Goal: Task Accomplishment & Management: Manage account settings

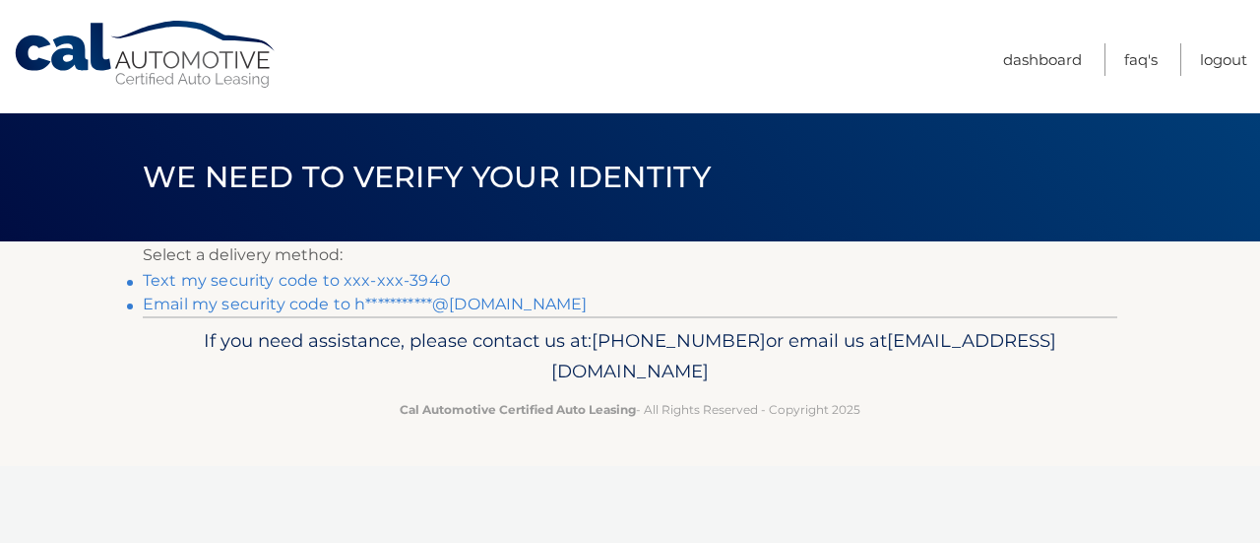
click at [377, 277] on link "Text my security code to xxx-xxx-3940" at bounding box center [297, 280] width 308 height 19
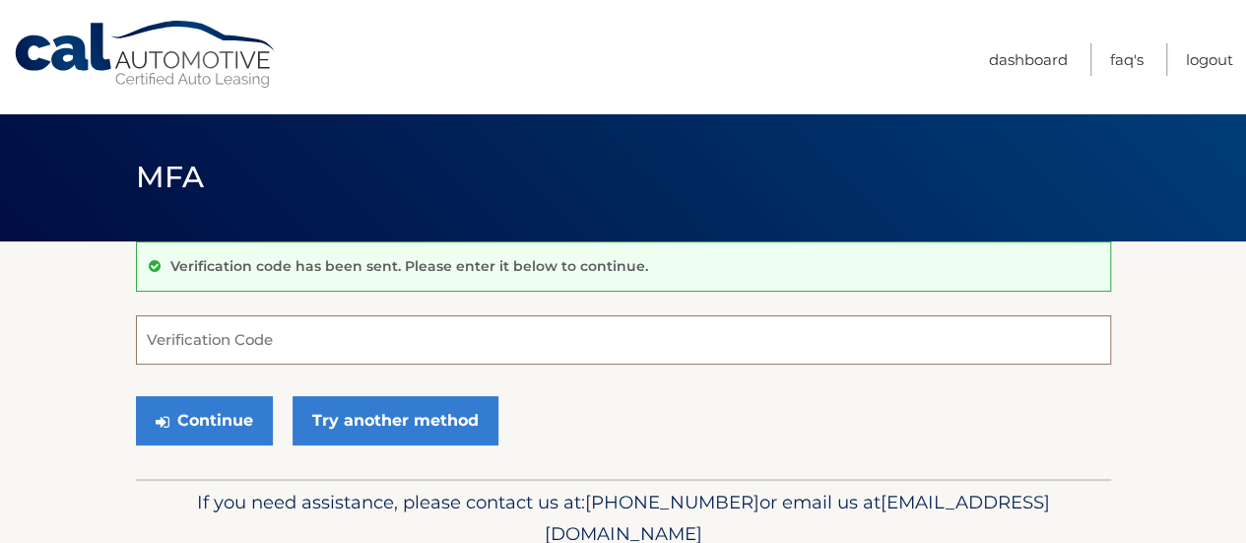
click at [227, 340] on input "Verification Code" at bounding box center [623, 339] width 975 height 49
click at [188, 336] on input "Verification Code" at bounding box center [623, 339] width 975 height 49
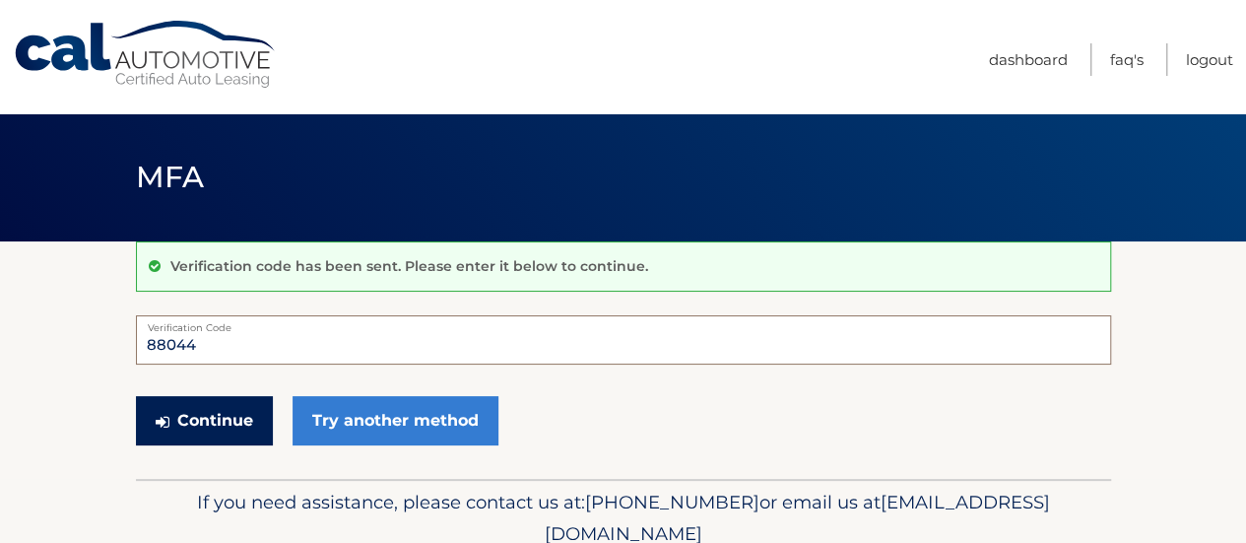
type input "88044"
click at [192, 403] on button "Continue" at bounding box center [204, 420] width 137 height 49
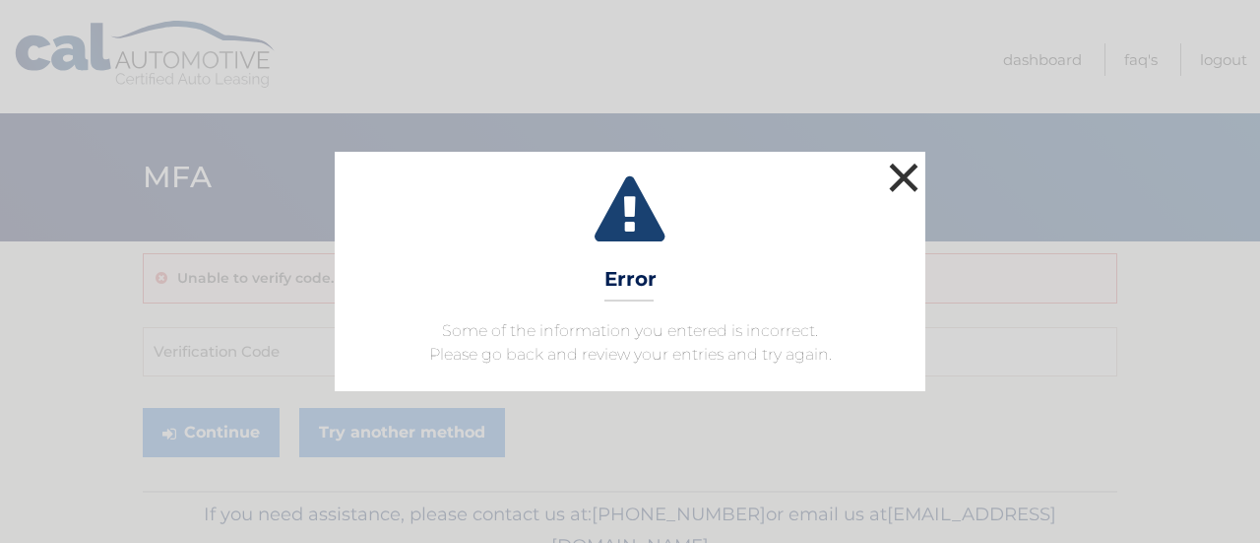
click at [911, 174] on button "×" at bounding box center [903, 177] width 39 height 39
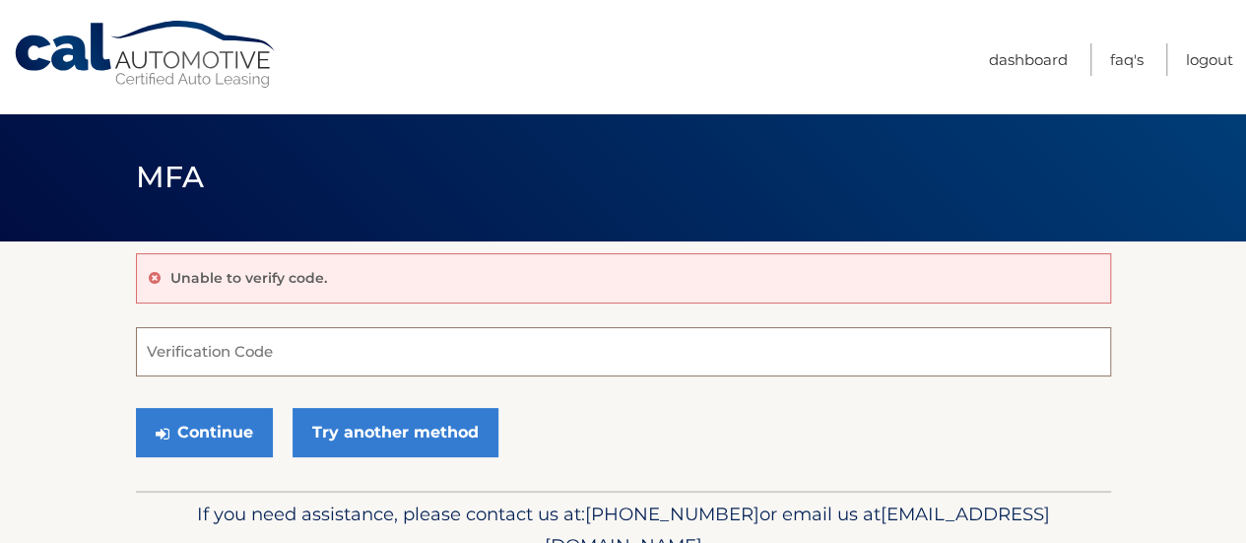
click at [210, 363] on input "Verification Code" at bounding box center [623, 351] width 975 height 49
click at [209, 359] on input "Verification Code" at bounding box center [623, 351] width 975 height 49
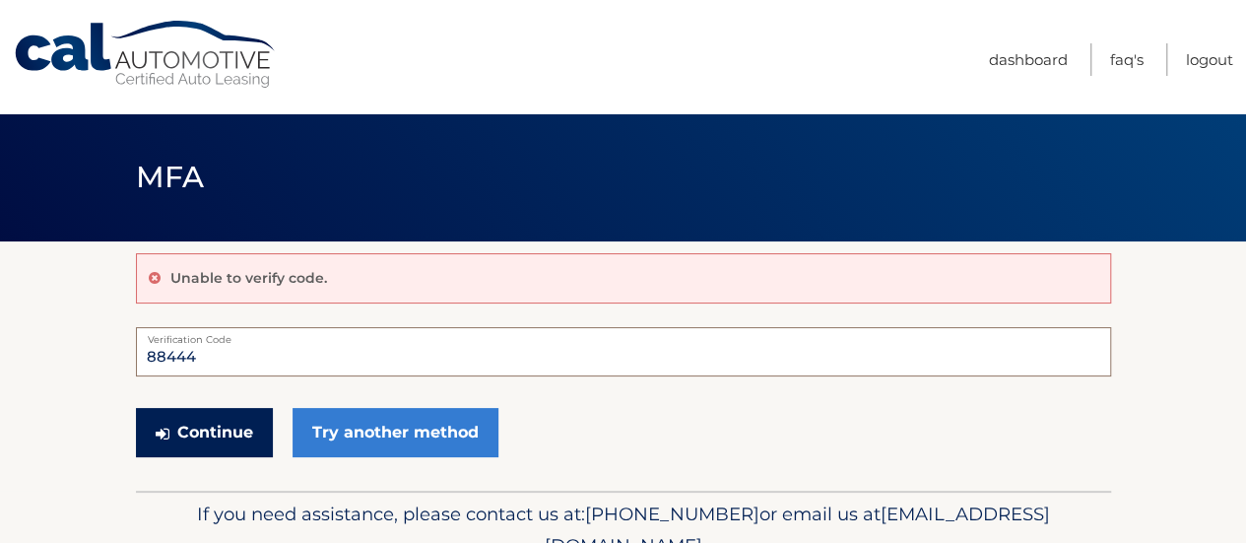
type input "88444"
click at [169, 418] on button "Continue" at bounding box center [204, 432] width 137 height 49
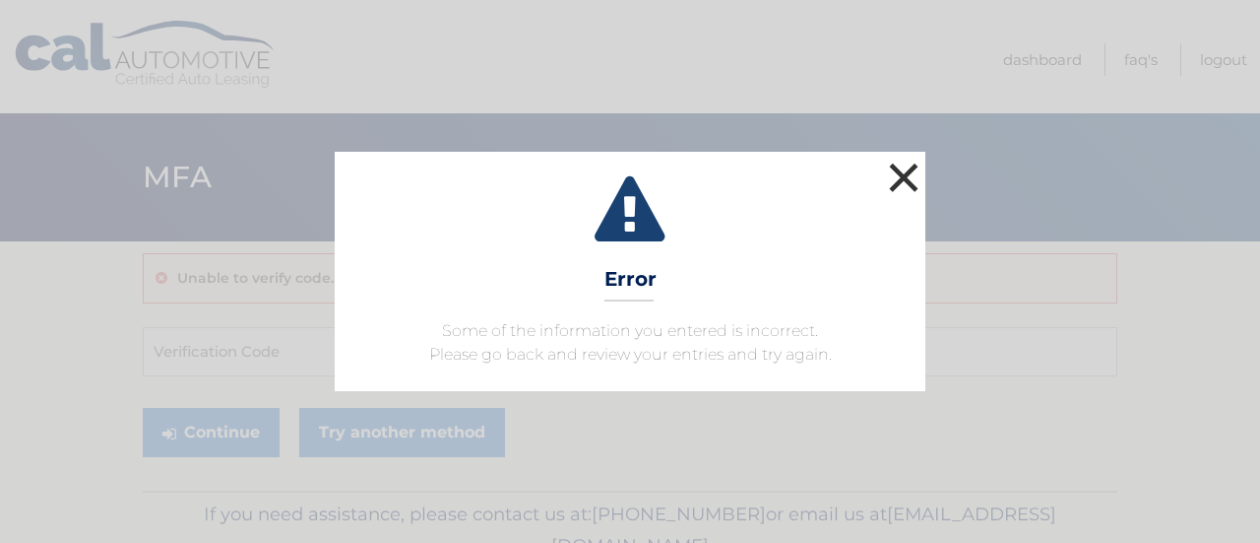
click at [896, 178] on button "×" at bounding box center [903, 177] width 39 height 39
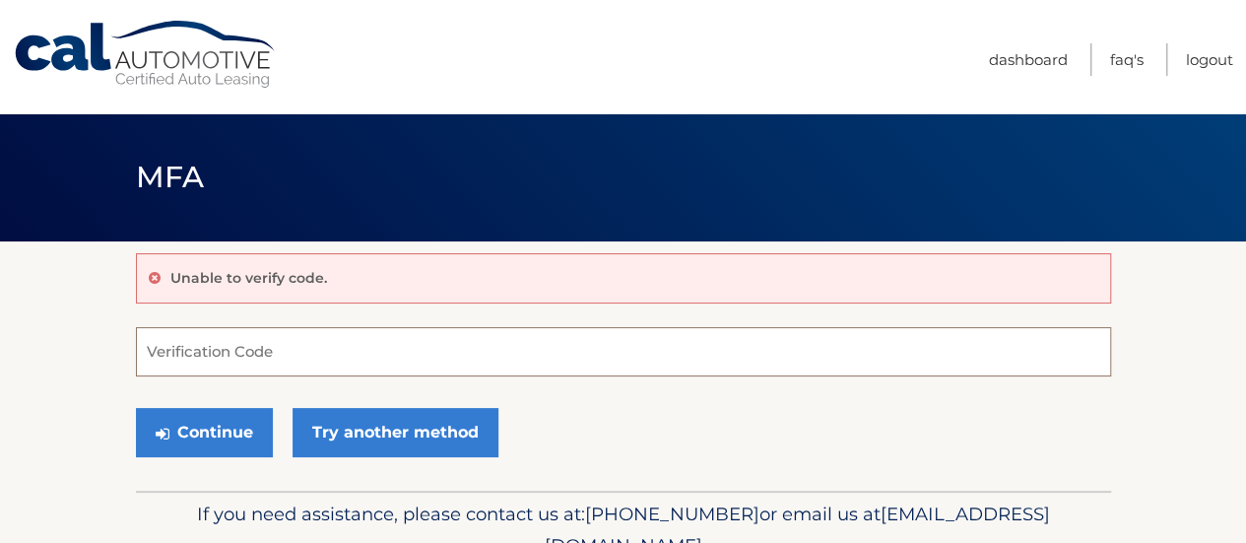
click at [244, 348] on input "Verification Code" at bounding box center [623, 351] width 975 height 49
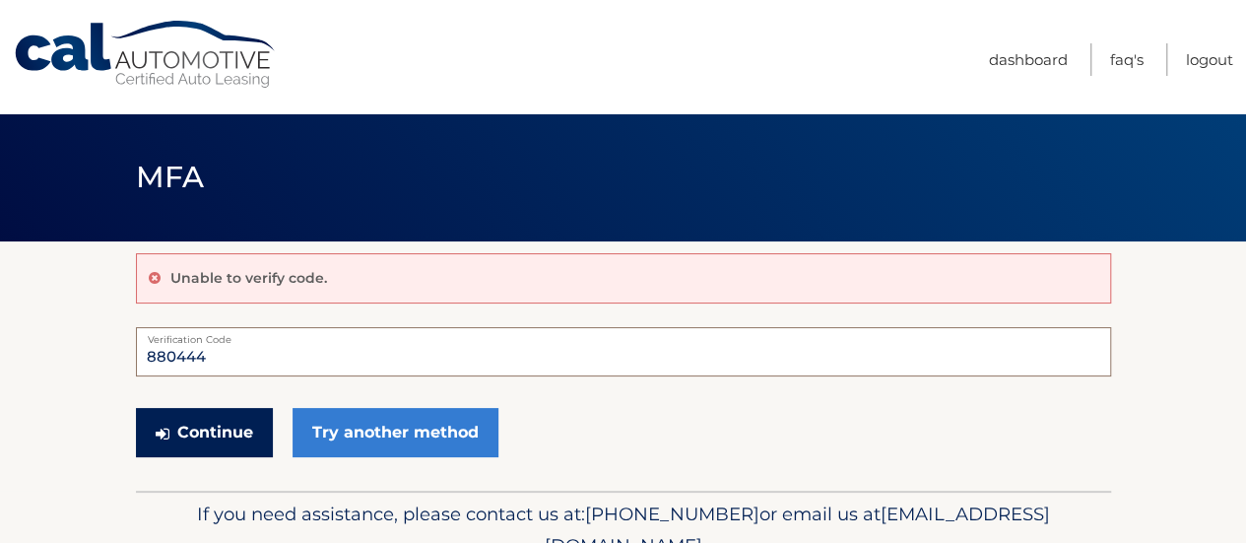
type input "880444"
click at [184, 424] on button "Continue" at bounding box center [204, 432] width 137 height 49
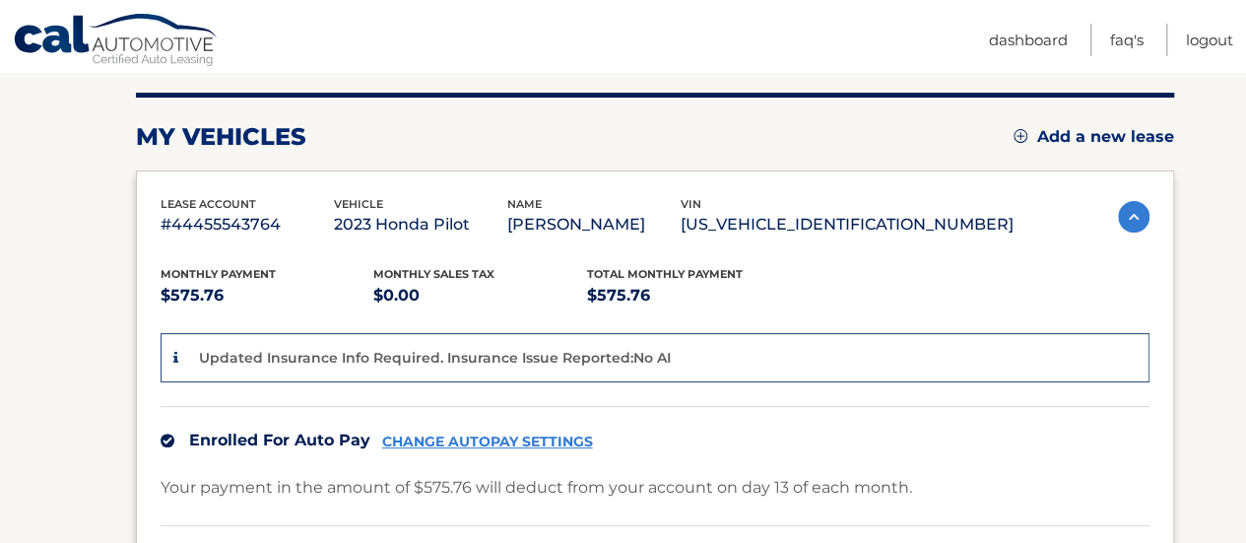
scroll to position [197, 0]
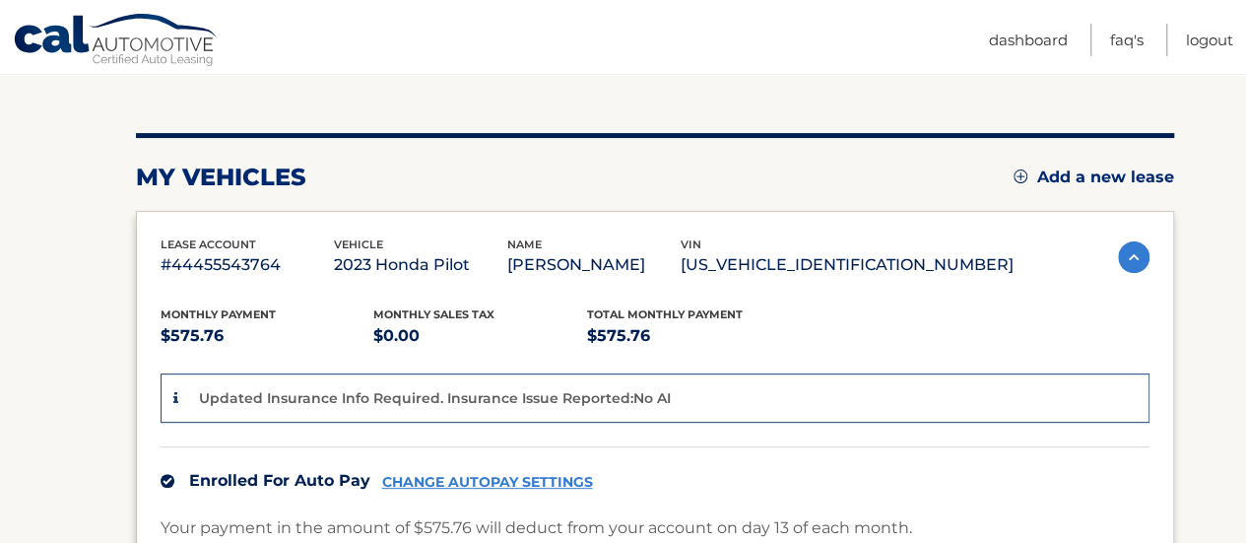
click at [866, 302] on div "Monthly Payment $575.76 Monthly sales Tax $0.00 Total Monthly Payment $575.76 U…" at bounding box center [654, 520] width 989 height 483
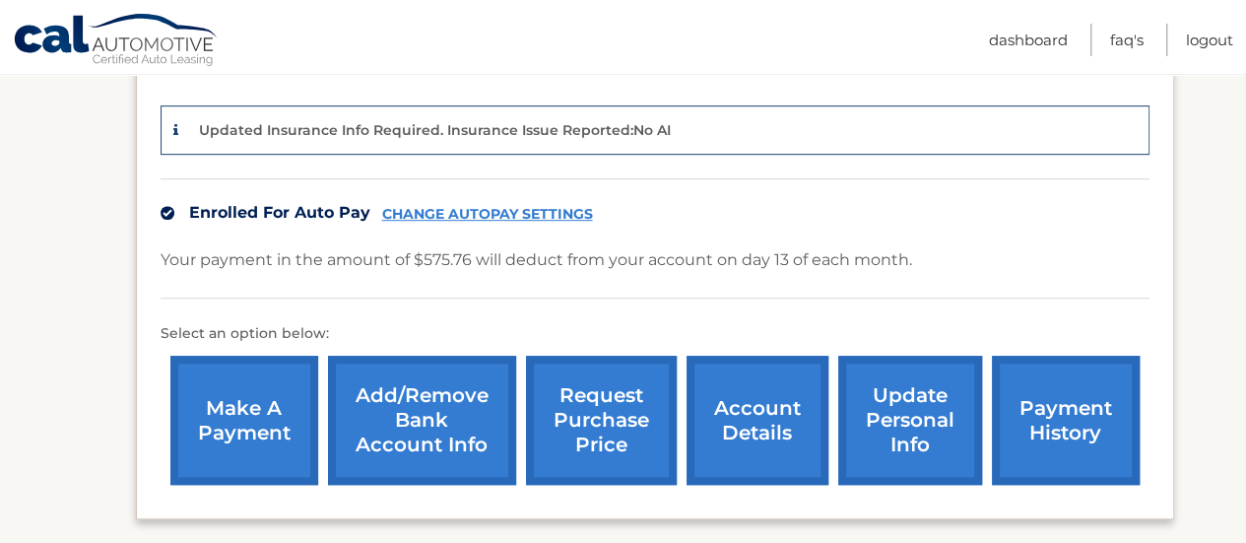
scroll to position [492, 0]
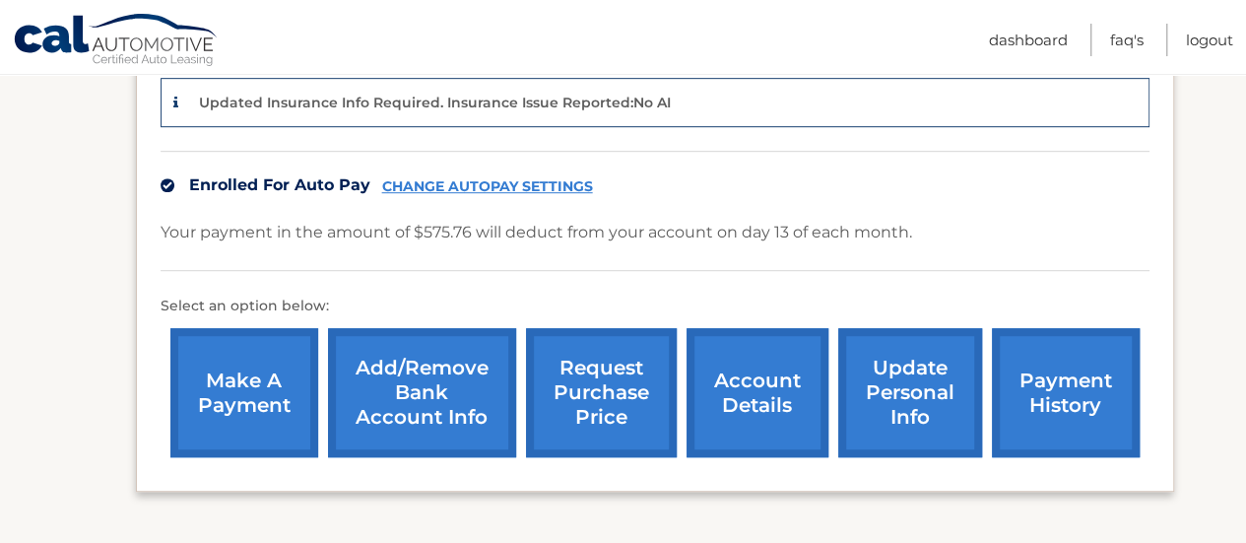
click at [748, 393] on link "account details" at bounding box center [757, 392] width 142 height 129
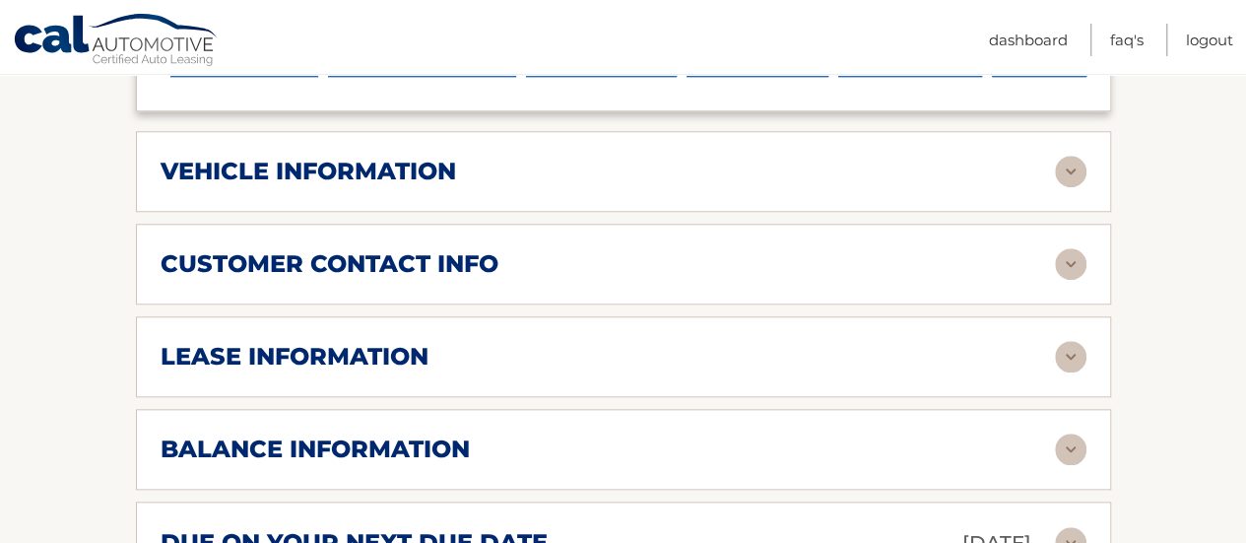
scroll to position [788, 0]
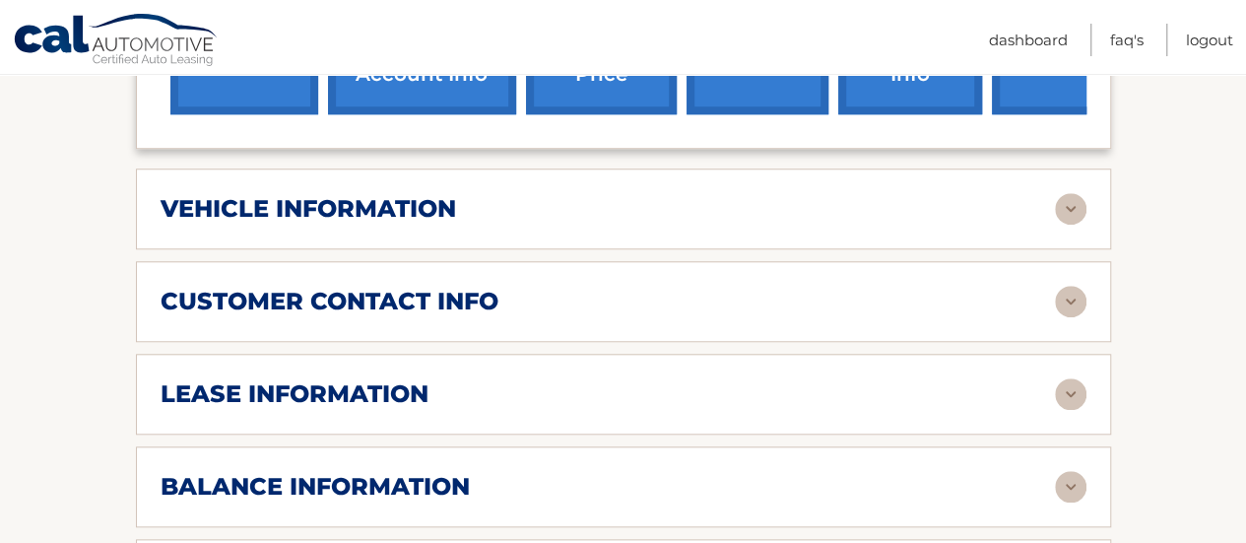
click at [1069, 201] on img at bounding box center [1071, 209] width 32 height 32
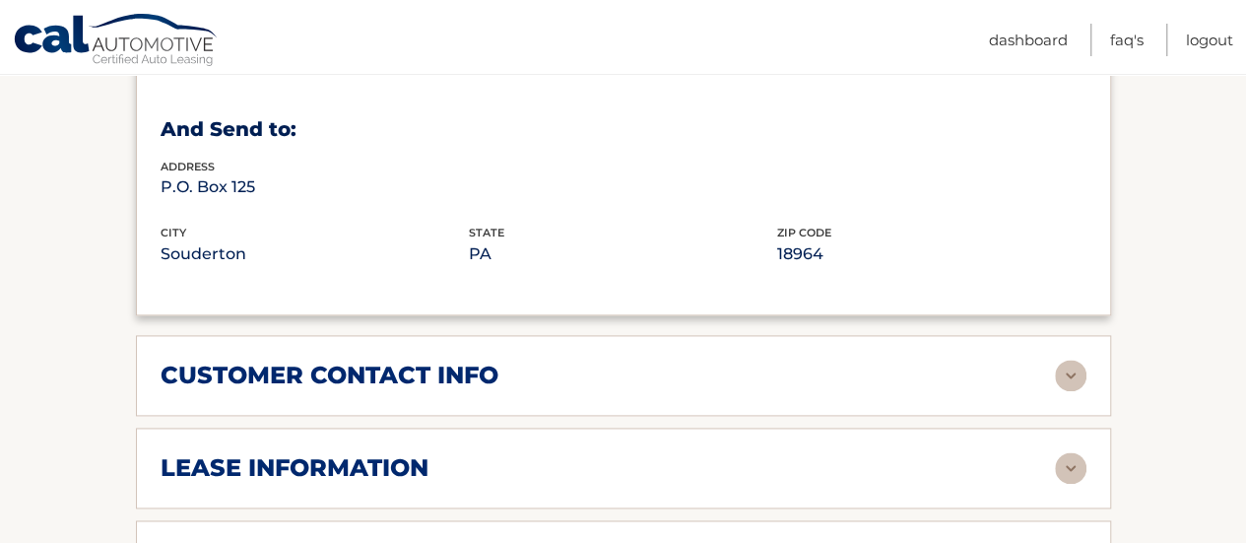
scroll to position [1378, 0]
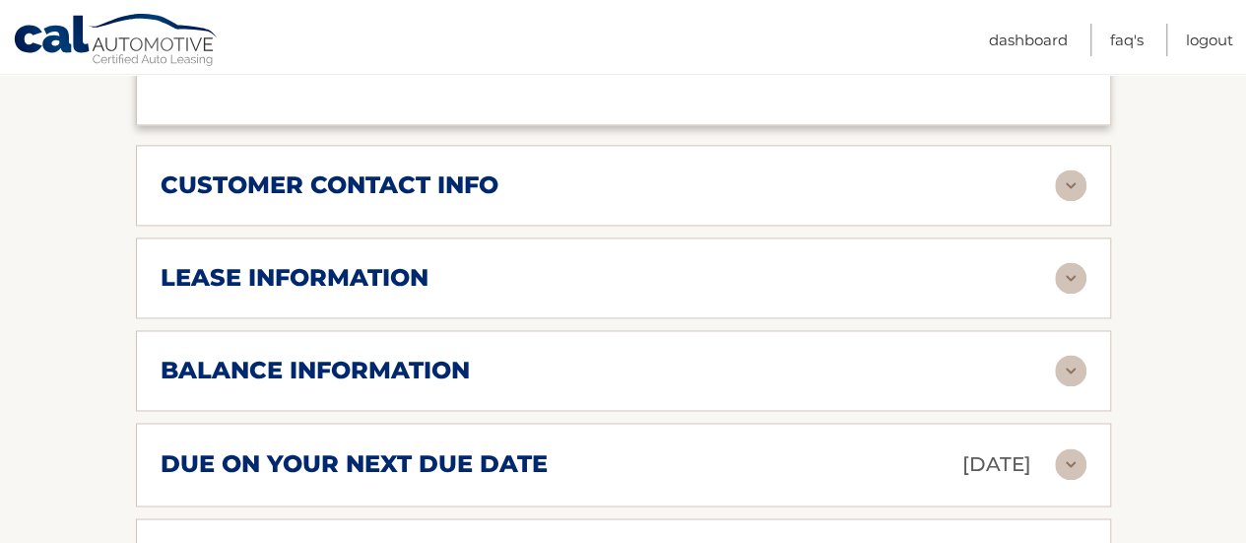
click at [606, 358] on div "balance information" at bounding box center [607, 370] width 894 height 30
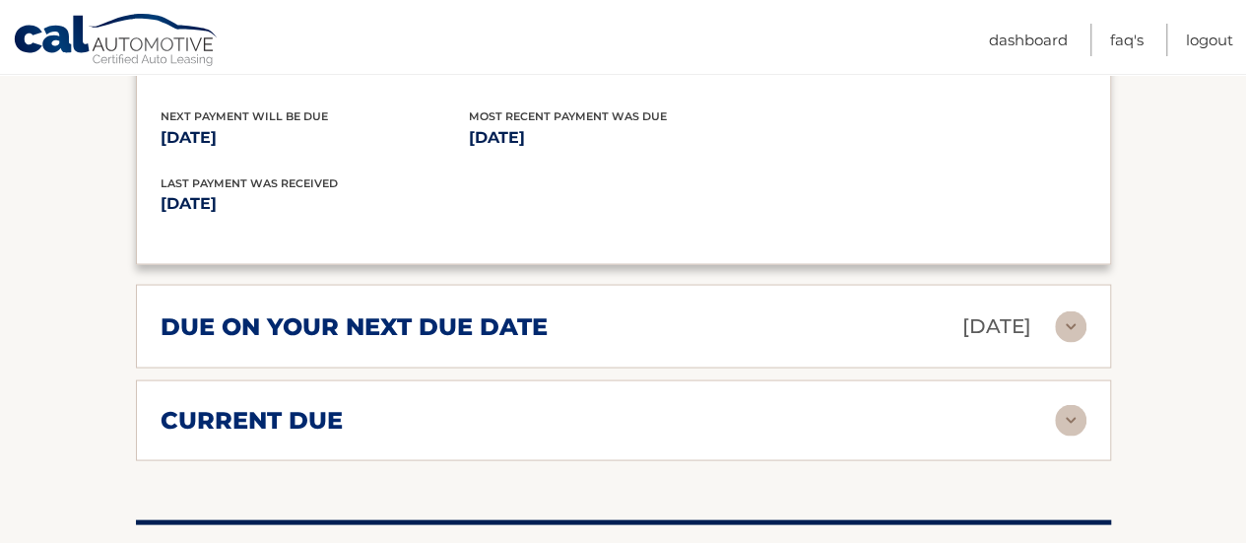
scroll to position [1772, 0]
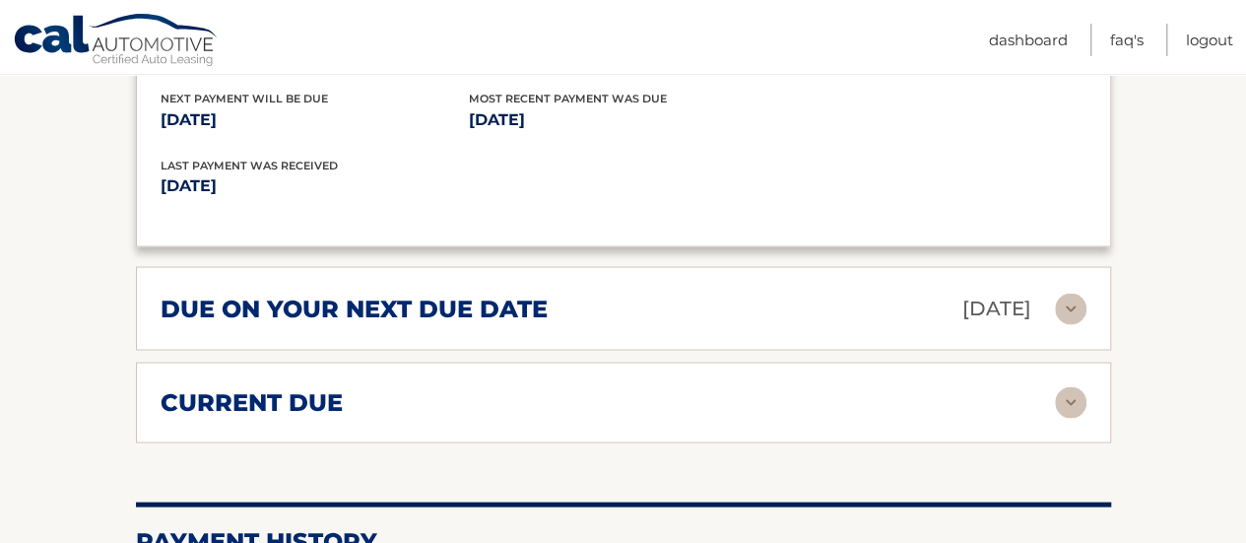
click at [1073, 300] on img at bounding box center [1071, 308] width 32 height 32
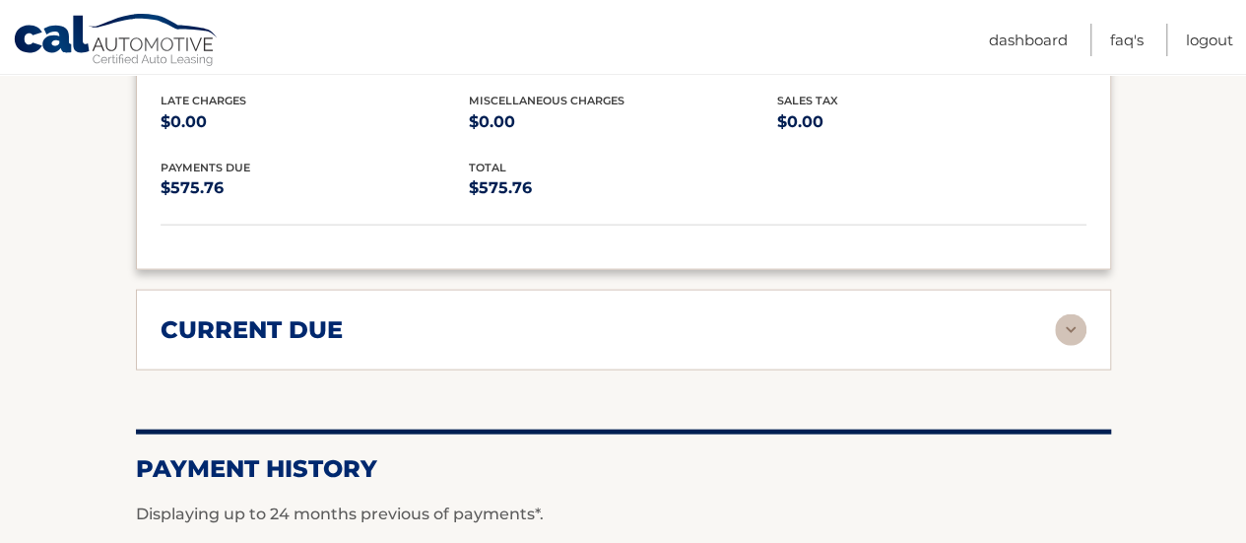
scroll to position [2068, 0]
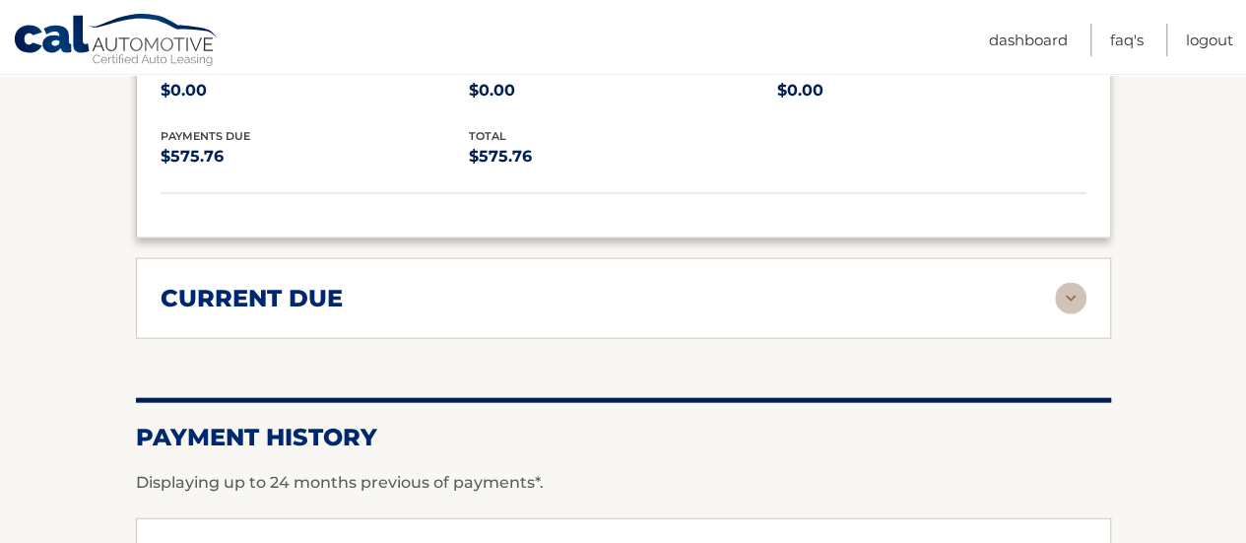
click at [1052, 294] on div "current due" at bounding box center [607, 299] width 894 height 30
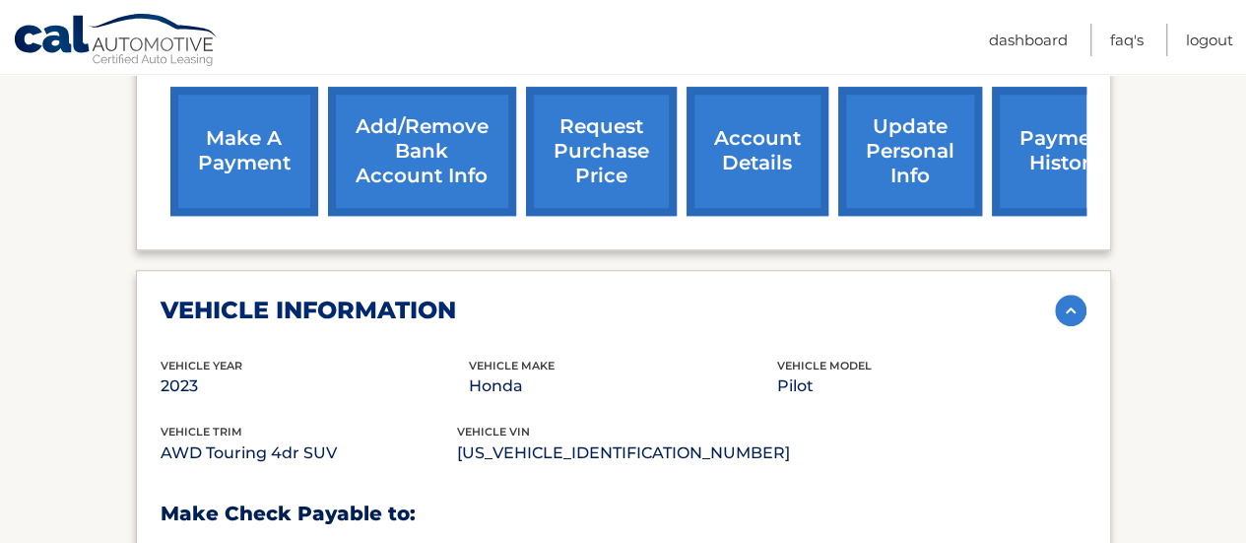
scroll to position [591, 0]
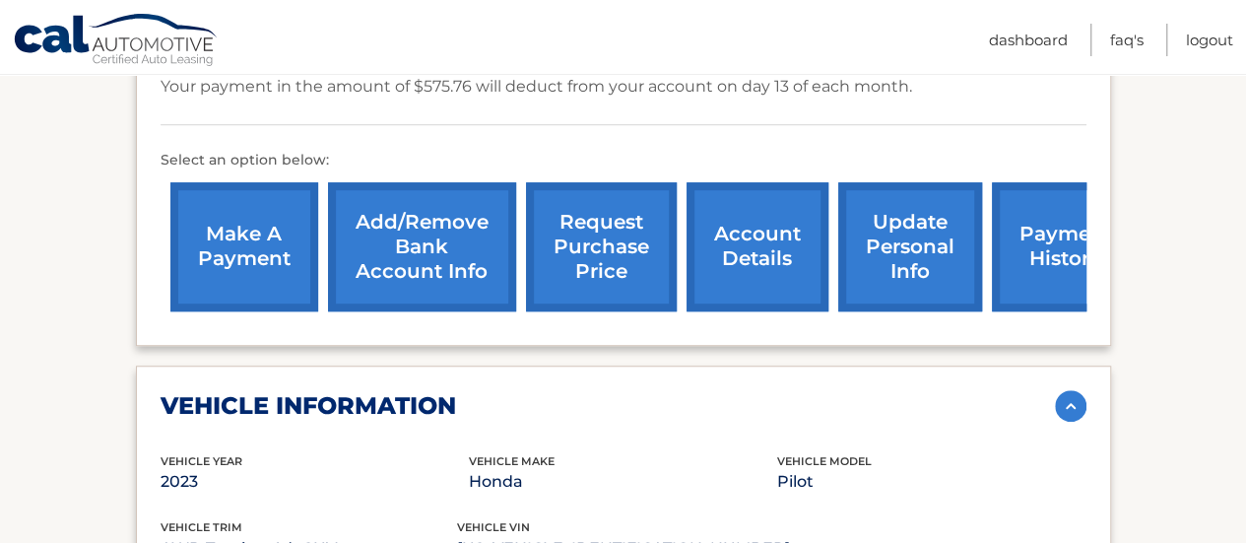
click at [544, 222] on link "request purchase price" at bounding box center [601, 246] width 151 height 129
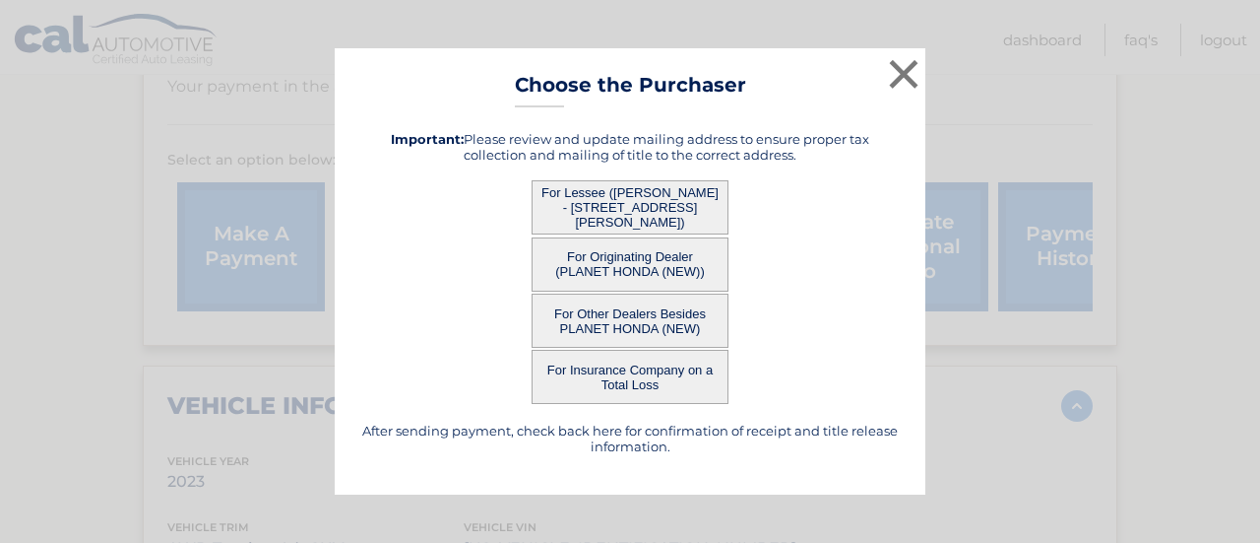
click at [625, 212] on button "For Lessee ([PERSON_NAME] - [STREET_ADDRESS][PERSON_NAME])" at bounding box center [630, 207] width 197 height 54
click at [584, 216] on button "For Lessee ([PERSON_NAME] - [STREET_ADDRESS][PERSON_NAME])" at bounding box center [630, 207] width 197 height 54
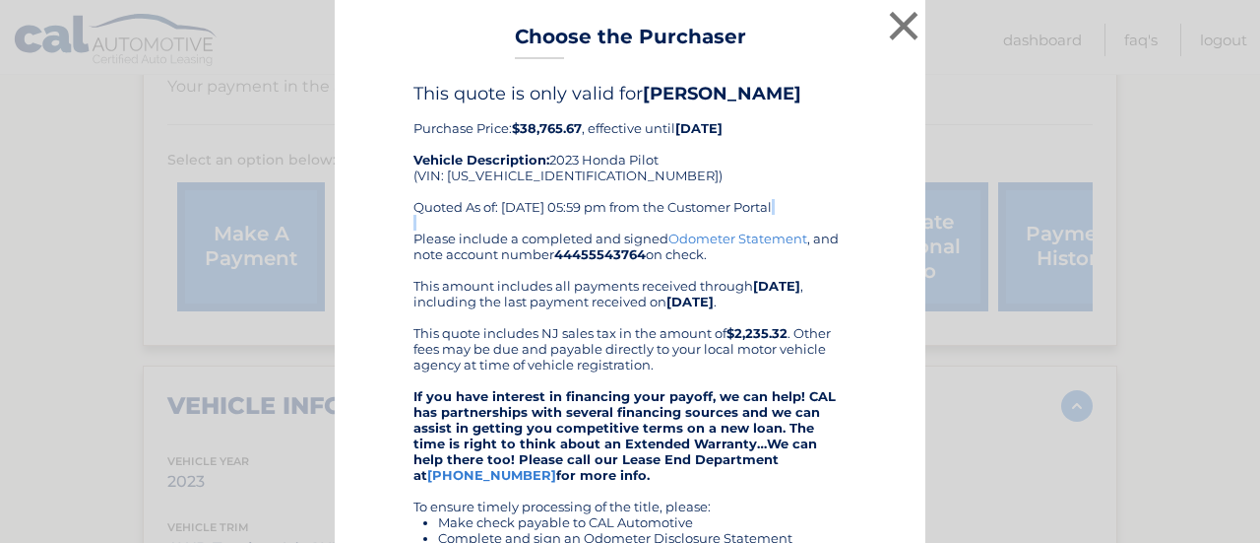
click at [568, 223] on div "This quote is only valid for HIMANSHU ASHAR Purchase Price: $38,765.67 , effect…" at bounding box center [630, 157] width 433 height 148
click at [526, 193] on div "This quote is only valid for HIMANSHU ASHAR Purchase Price: $38,765.67 , effect…" at bounding box center [630, 157] width 433 height 148
click at [571, 170] on div "This quote is only valid for HIMANSHU ASHAR Purchase Price: $38,765.67 , effect…" at bounding box center [630, 157] width 433 height 148
click at [673, 174] on div "This quote is only valid for HIMANSHU ASHAR Purchase Price: $38,765.67 , effect…" at bounding box center [630, 157] width 433 height 148
click at [670, 157] on div "This quote is only valid for HIMANSHU ASHAR Purchase Price: $38,765.67 , effect…" at bounding box center [630, 157] width 433 height 148
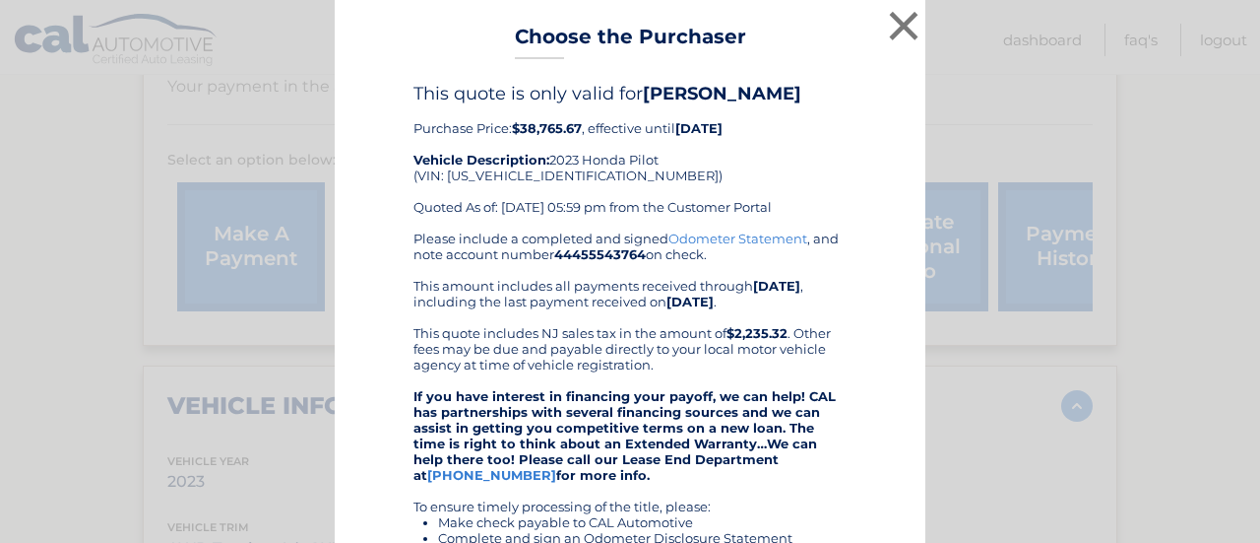
click at [677, 158] on div "This quote is only valid for HIMANSHU ASHAR Purchase Price: $38,765.67 , effect…" at bounding box center [630, 157] width 433 height 148
click at [695, 159] on div "This quote is only valid for HIMANSHU ASHAR Purchase Price: $38,765.67 , effect…" at bounding box center [630, 157] width 433 height 148
click at [681, 154] on div "This quote is only valid for HIMANSHU ASHAR Purchase Price: $38,765.67 , effect…" at bounding box center [630, 157] width 433 height 148
drag, startPoint x: 509, startPoint y: 126, endPoint x: 576, endPoint y: 127, distance: 67.0
click at [576, 127] on b "$38,765.67" at bounding box center [547, 128] width 70 height 16
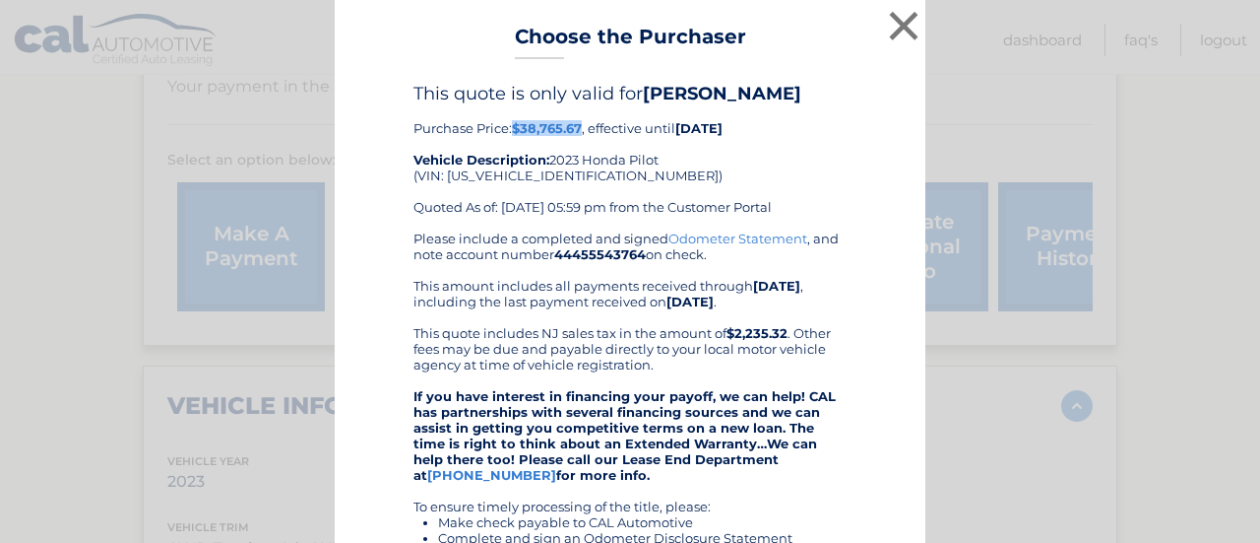
copy b "$38,765.67"
click at [896, 25] on button "×" at bounding box center [903, 25] width 39 height 39
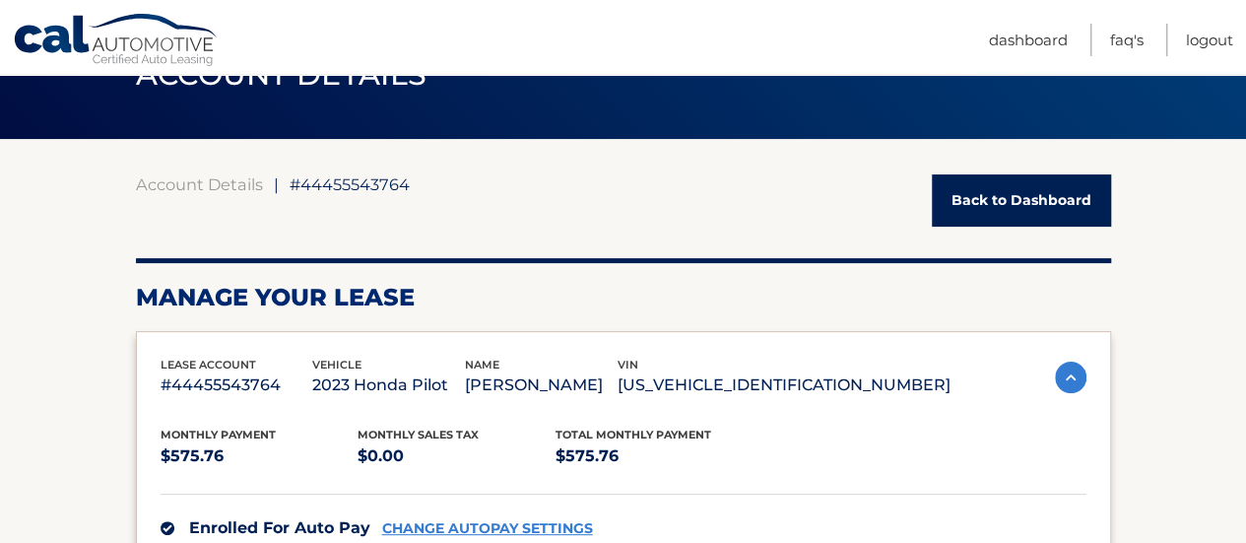
scroll to position [98, 0]
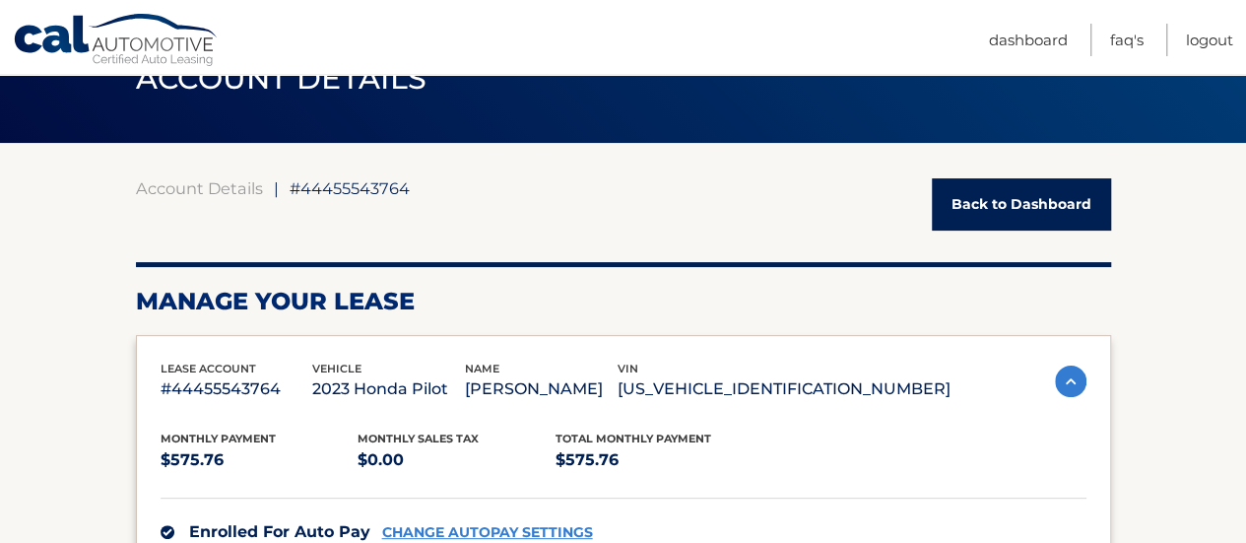
click at [1064, 372] on img at bounding box center [1071, 381] width 32 height 32
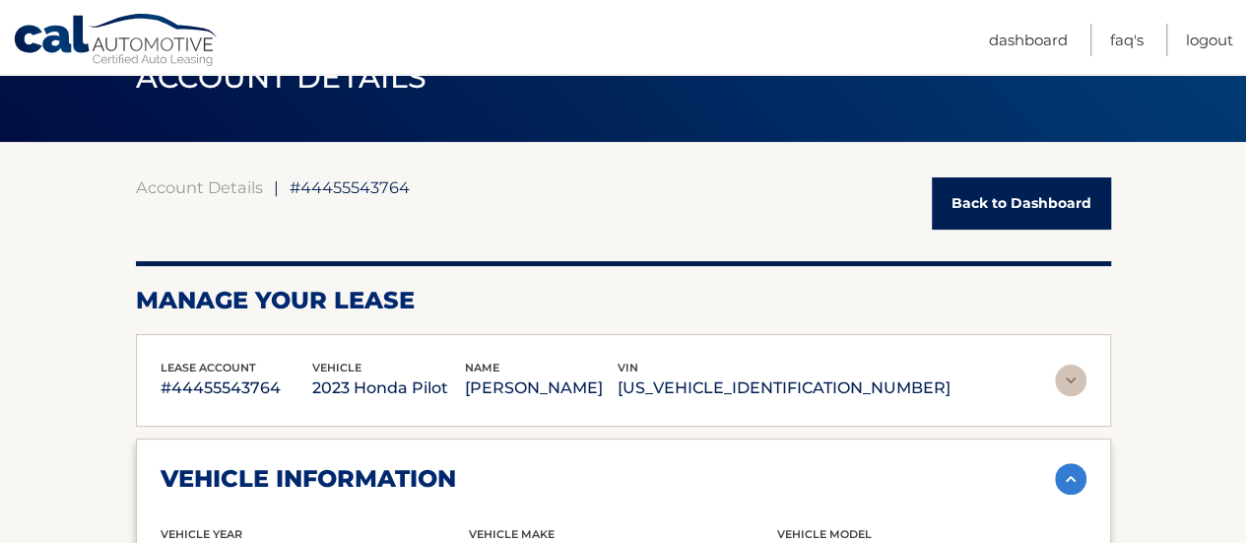
scroll to position [0, 0]
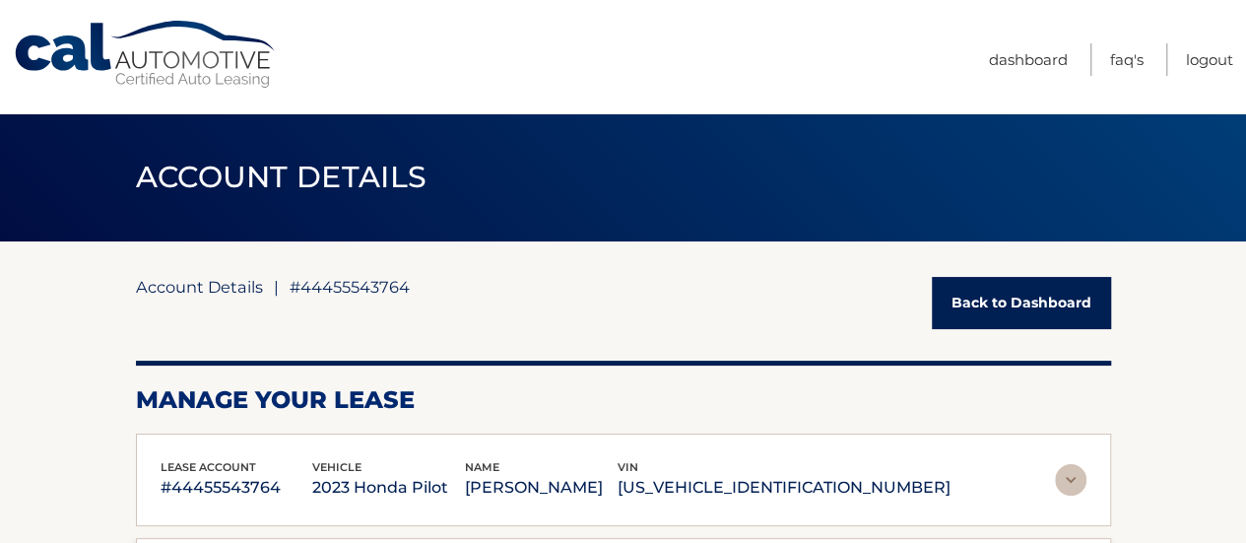
click at [165, 283] on link "Account Details" at bounding box center [199, 287] width 127 height 20
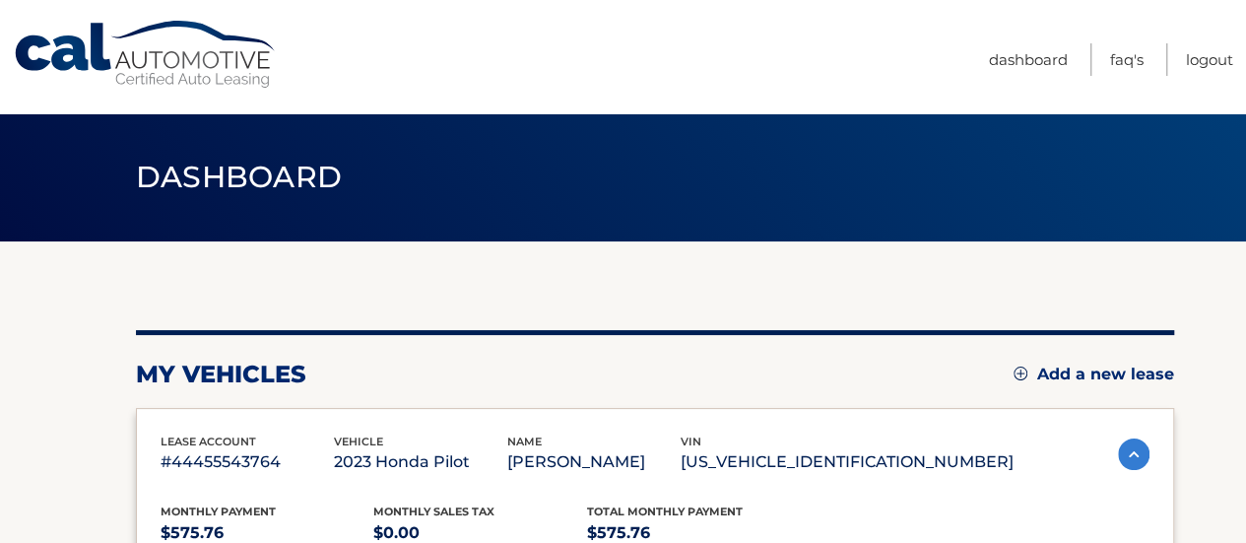
click at [65, 32] on link "Cal Automotive" at bounding box center [146, 55] width 266 height 70
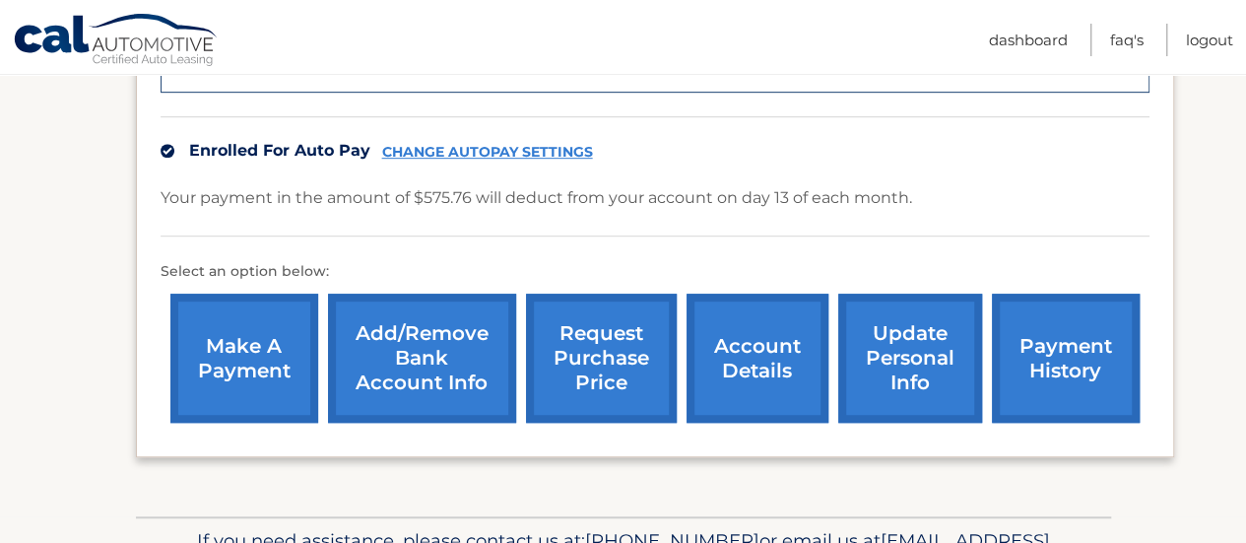
scroll to position [646, 0]
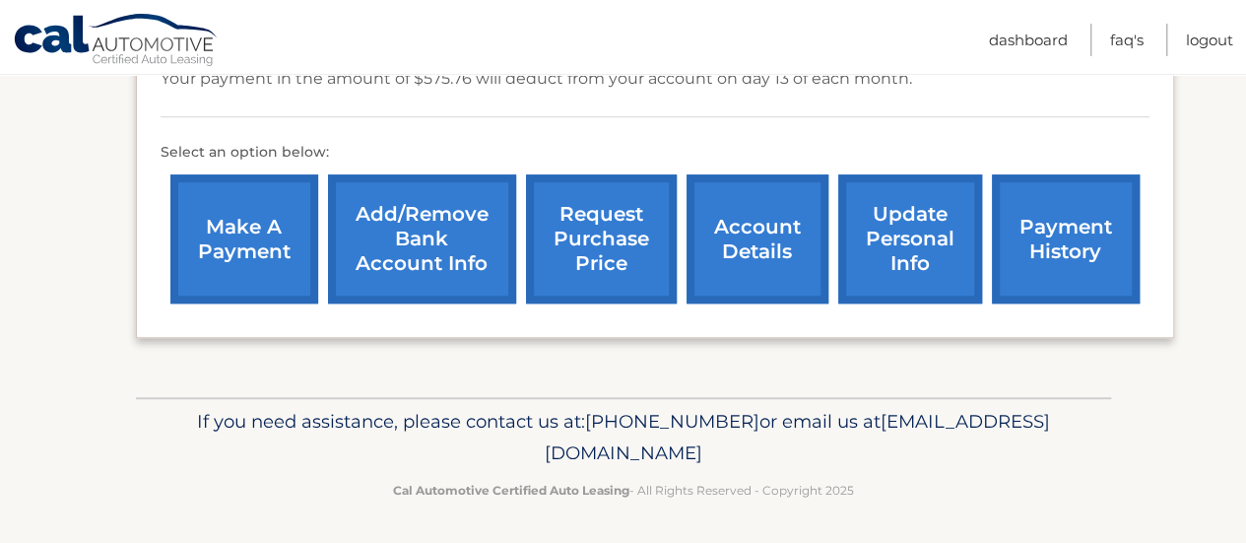
click at [742, 243] on link "account details" at bounding box center [757, 238] width 142 height 129
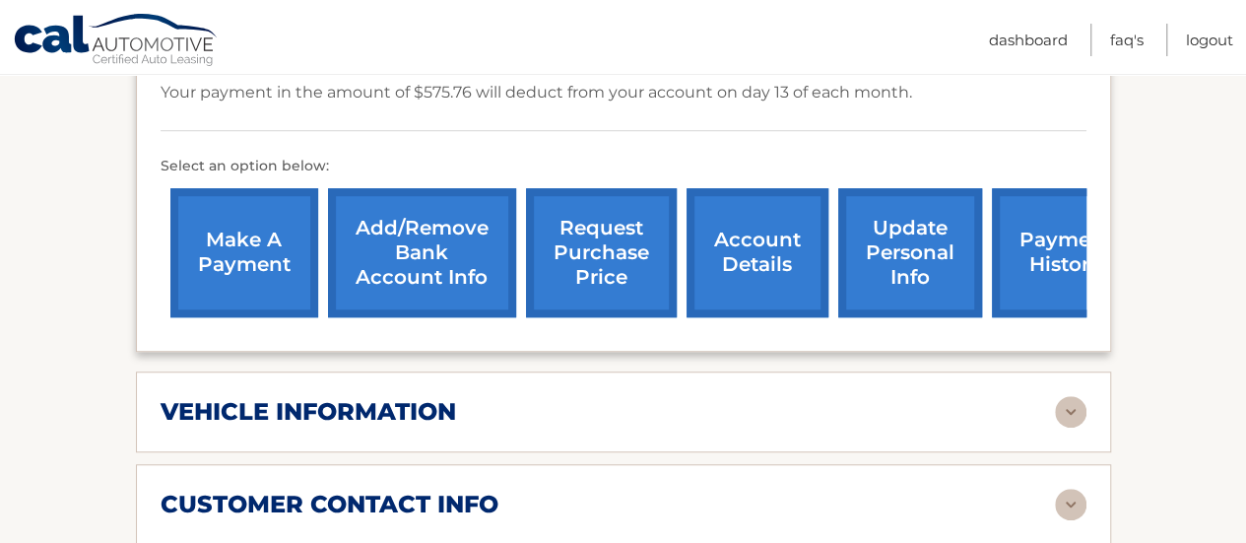
scroll to position [591, 0]
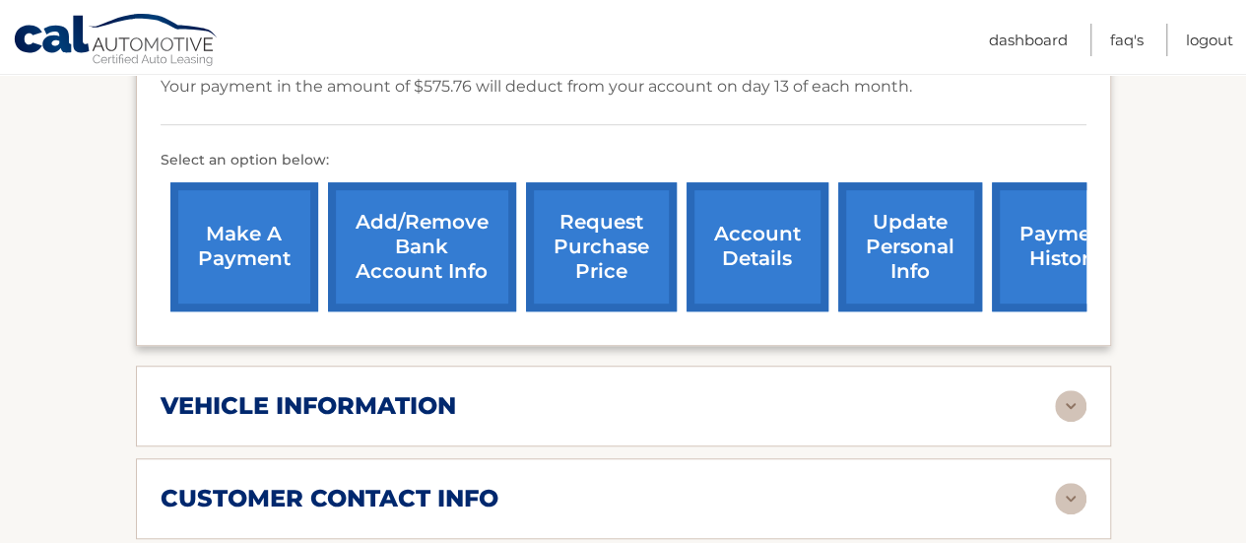
click at [289, 237] on link "make a payment" at bounding box center [244, 246] width 148 height 129
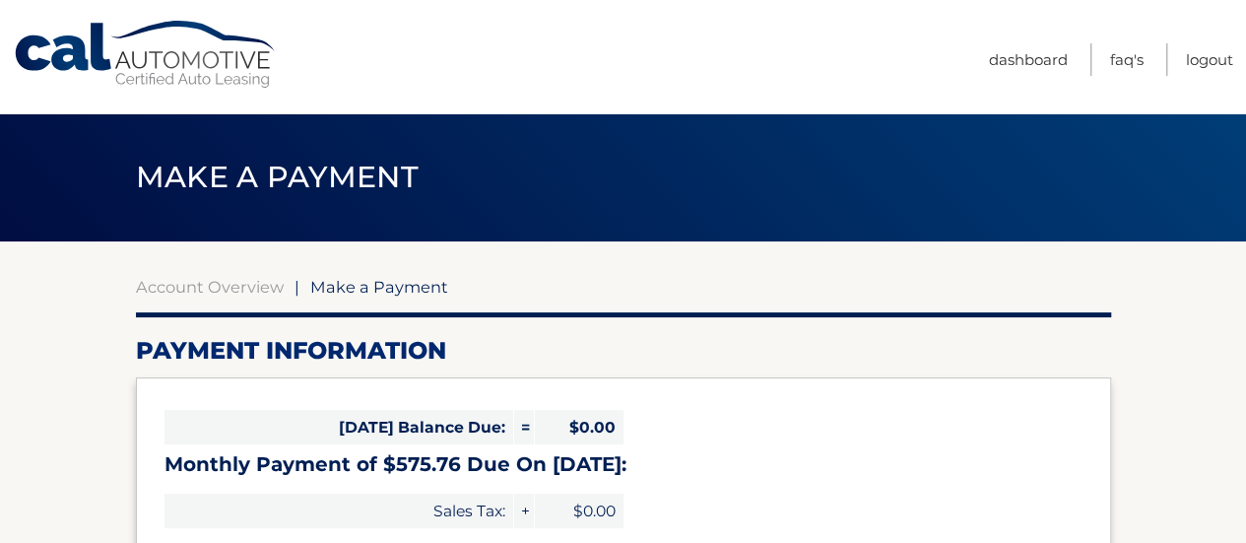
select select "ZjFiYjU4NTctZjI0MC00N2IxLWE0YjktN2Q5ZjEzOTRhNzc0"
click at [83, 37] on link "Cal Automotive" at bounding box center [146, 55] width 266 height 70
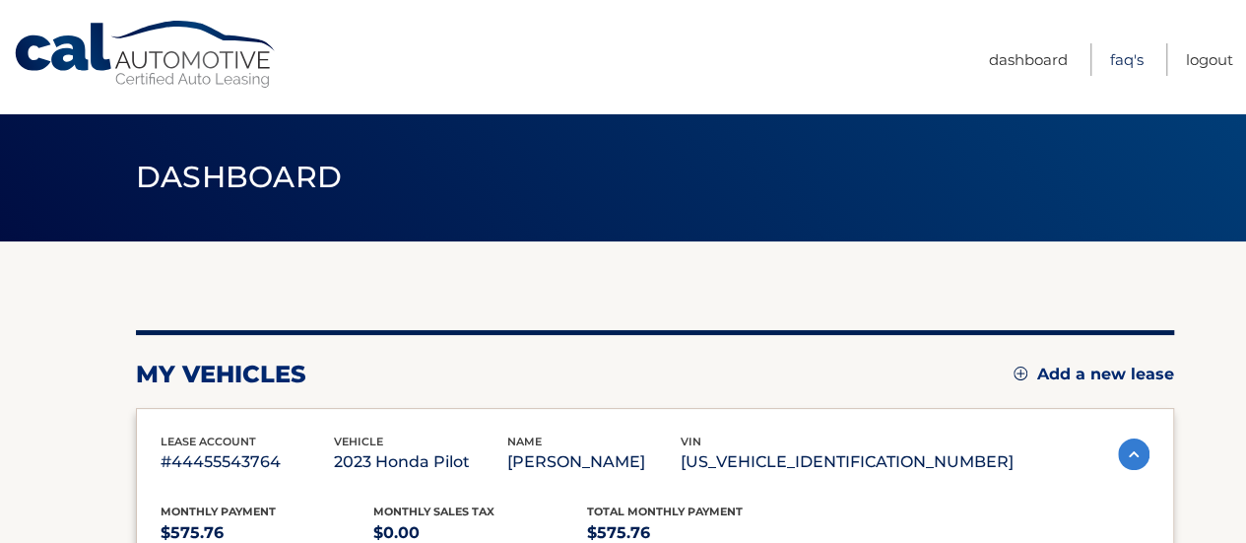
click at [1123, 67] on link "FAQ's" at bounding box center [1126, 59] width 33 height 32
click at [1011, 54] on link "Dashboard" at bounding box center [1028, 59] width 79 height 32
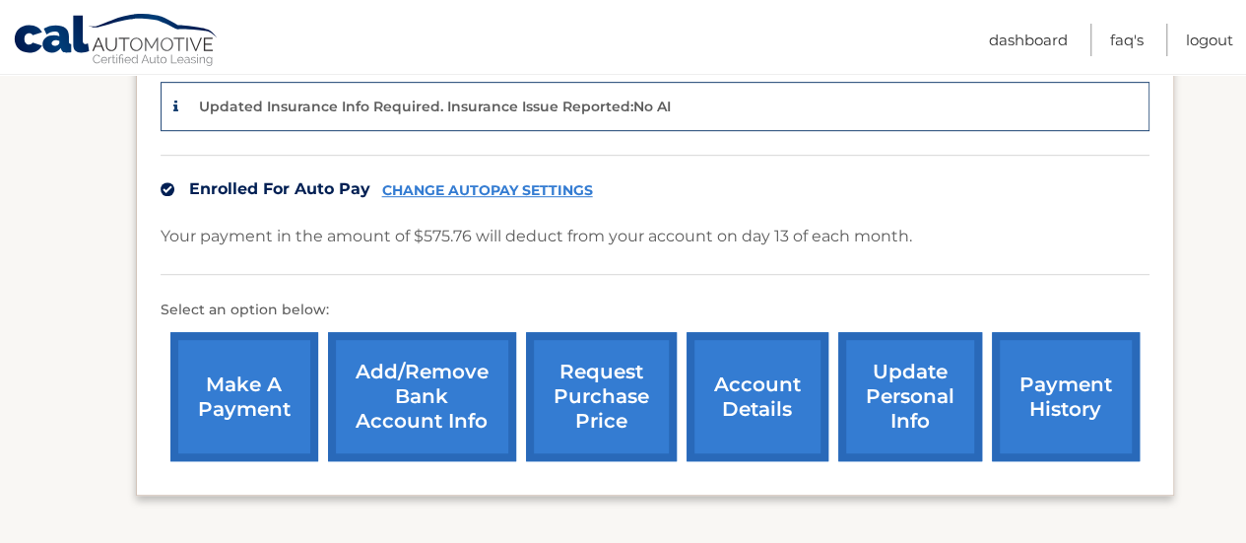
scroll to position [492, 0]
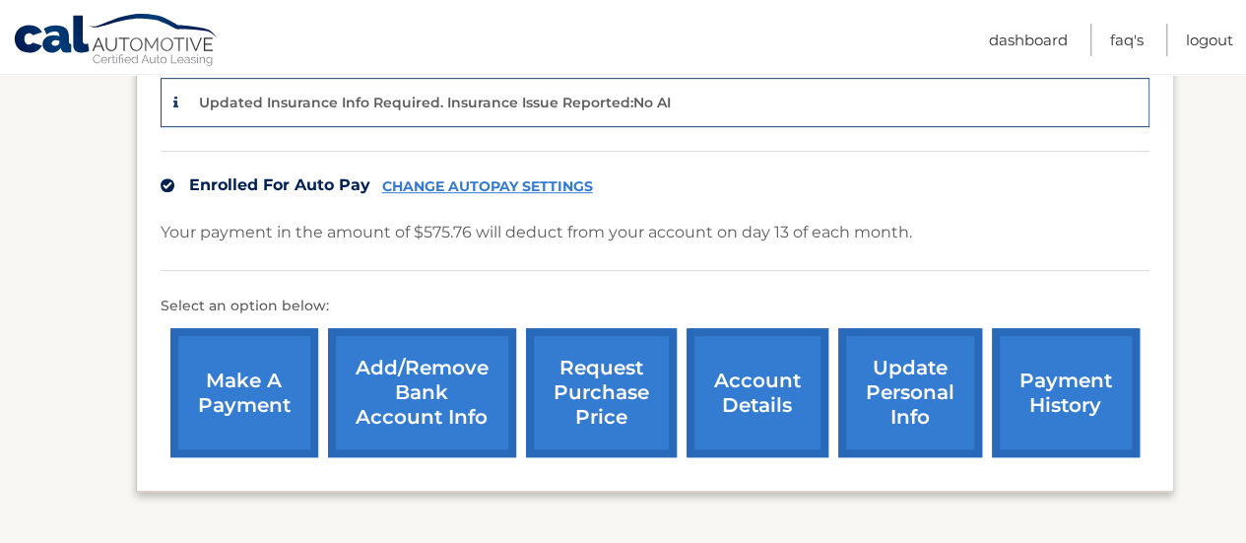
click at [581, 383] on link "request purchase price" at bounding box center [601, 392] width 151 height 129
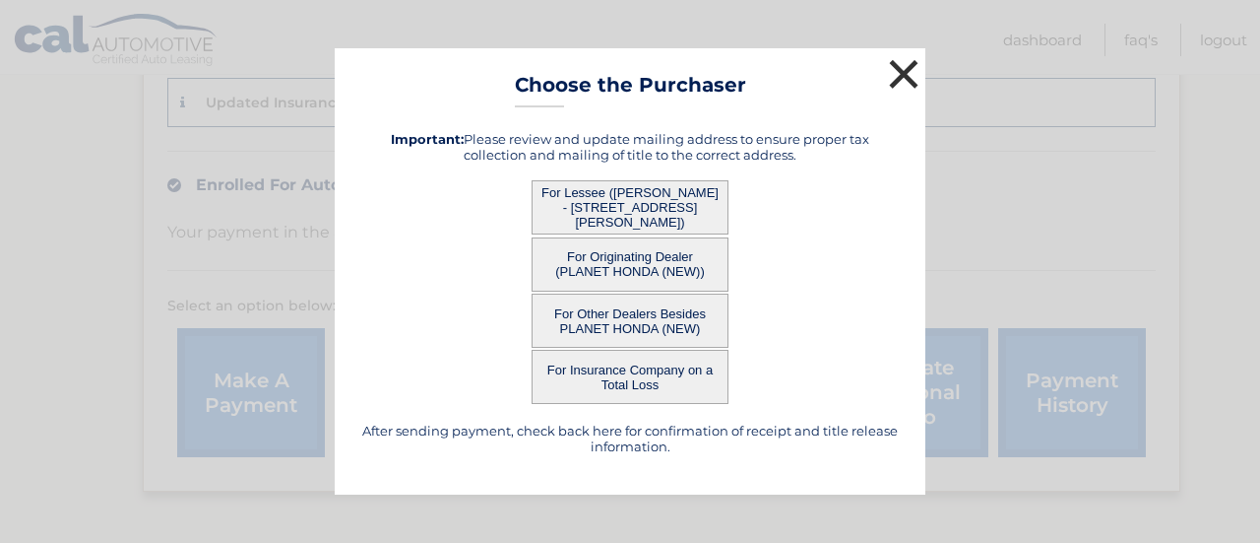
click at [902, 67] on button "×" at bounding box center [903, 73] width 39 height 39
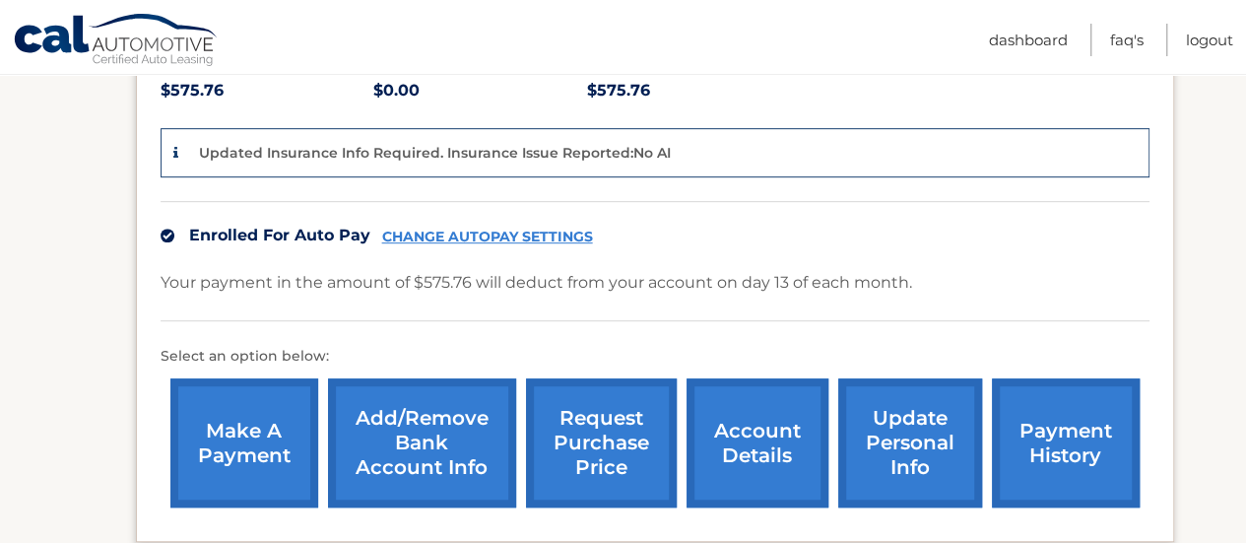
scroll to position [351, 0]
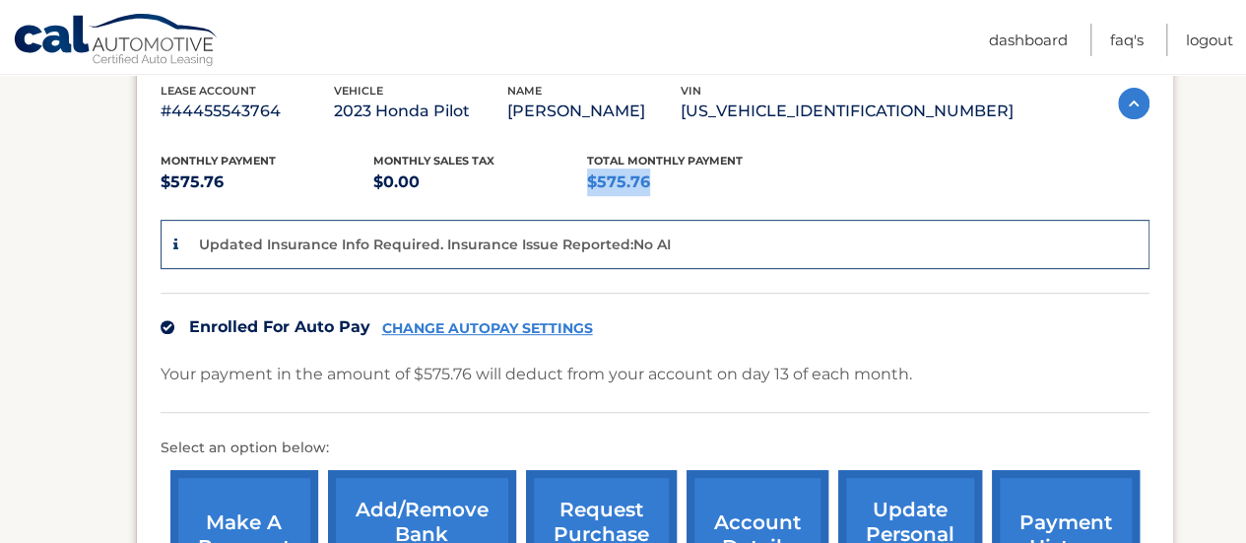
drag, startPoint x: 586, startPoint y: 182, endPoint x: 642, endPoint y: 180, distance: 56.2
click at [642, 180] on p "$575.76" at bounding box center [694, 182] width 214 height 28
copy p "$575.76"
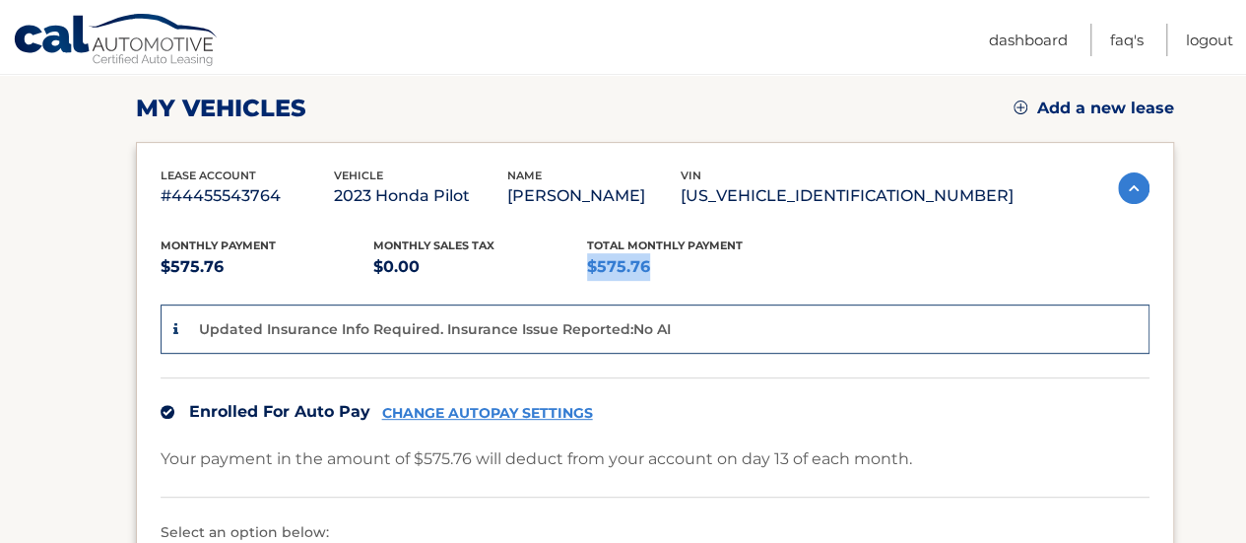
scroll to position [252, 0]
